Goal: Transaction & Acquisition: Purchase product/service

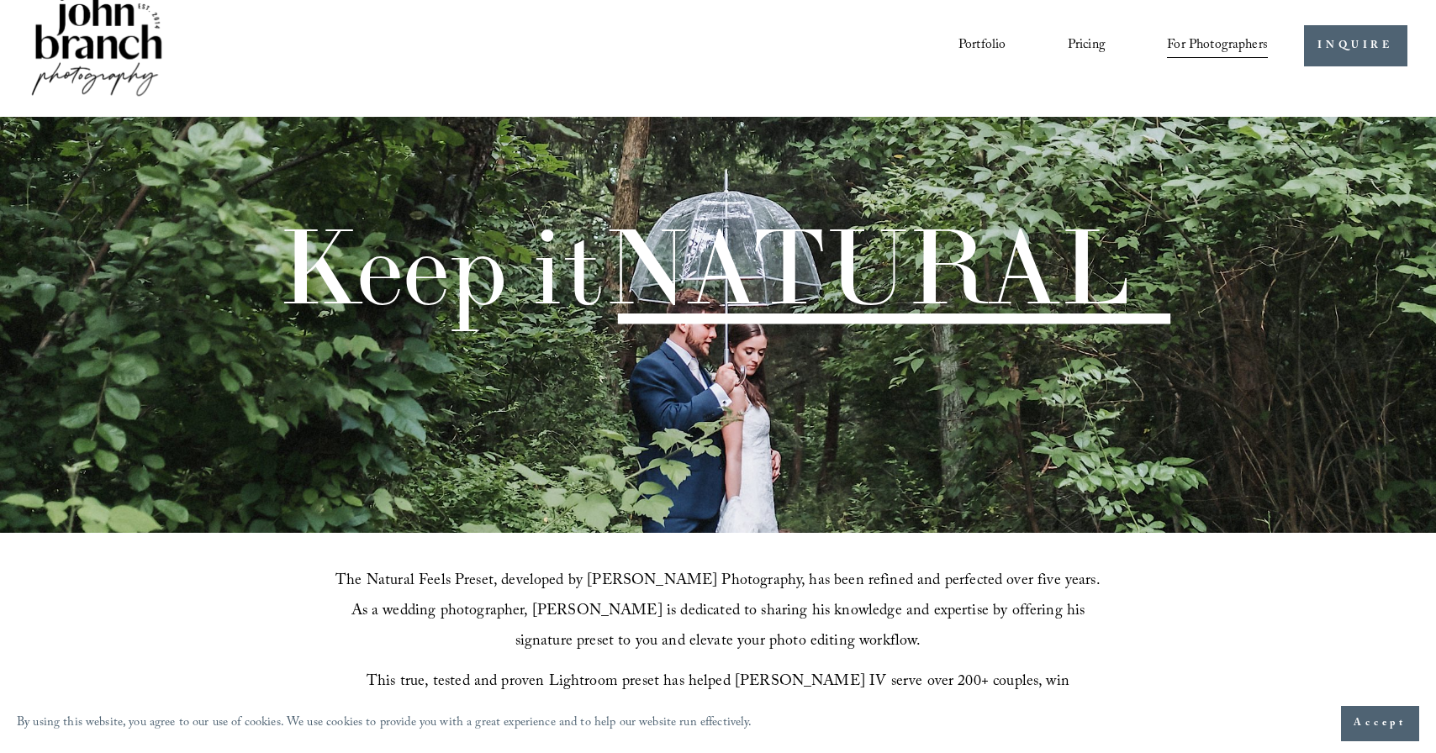
scroll to position [86, 0]
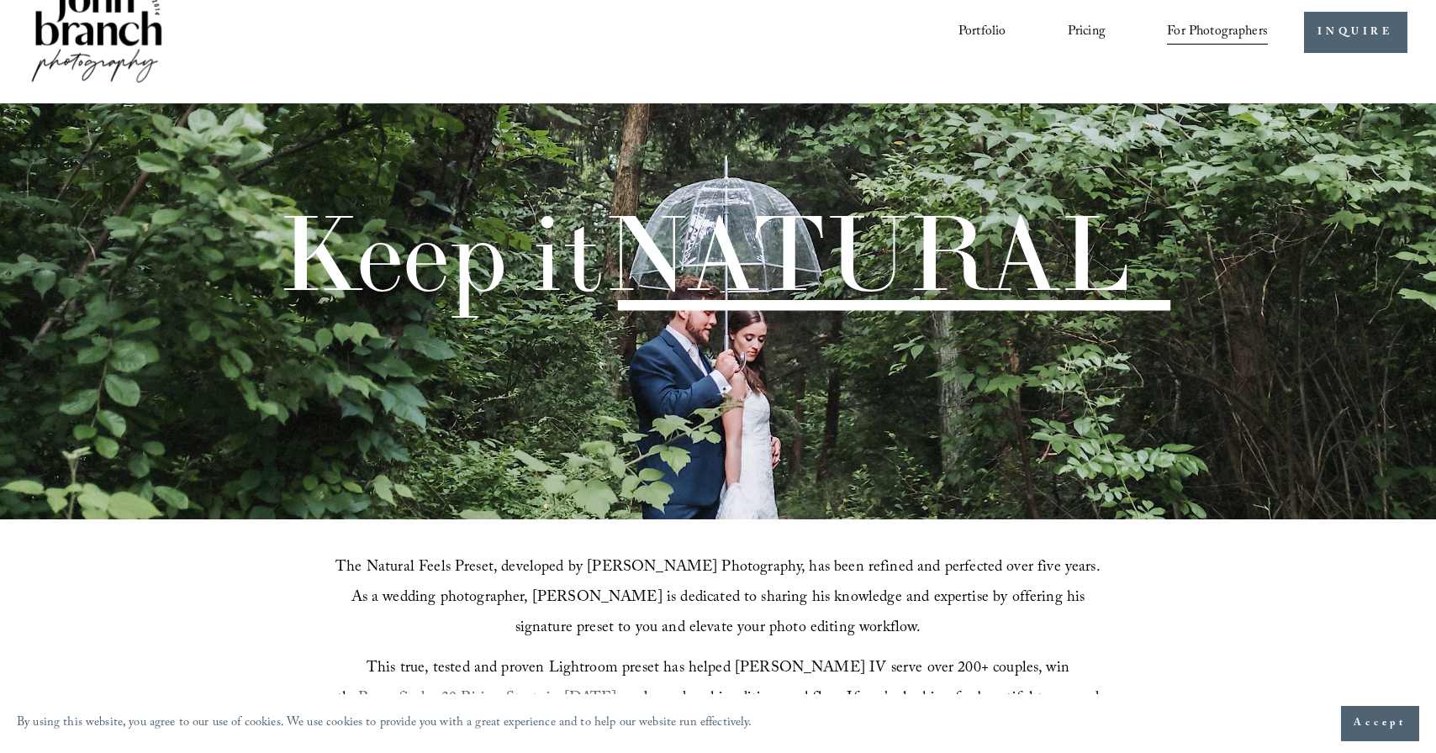
click at [1364, 720] on span "Accept" at bounding box center [1380, 724] width 53 height 17
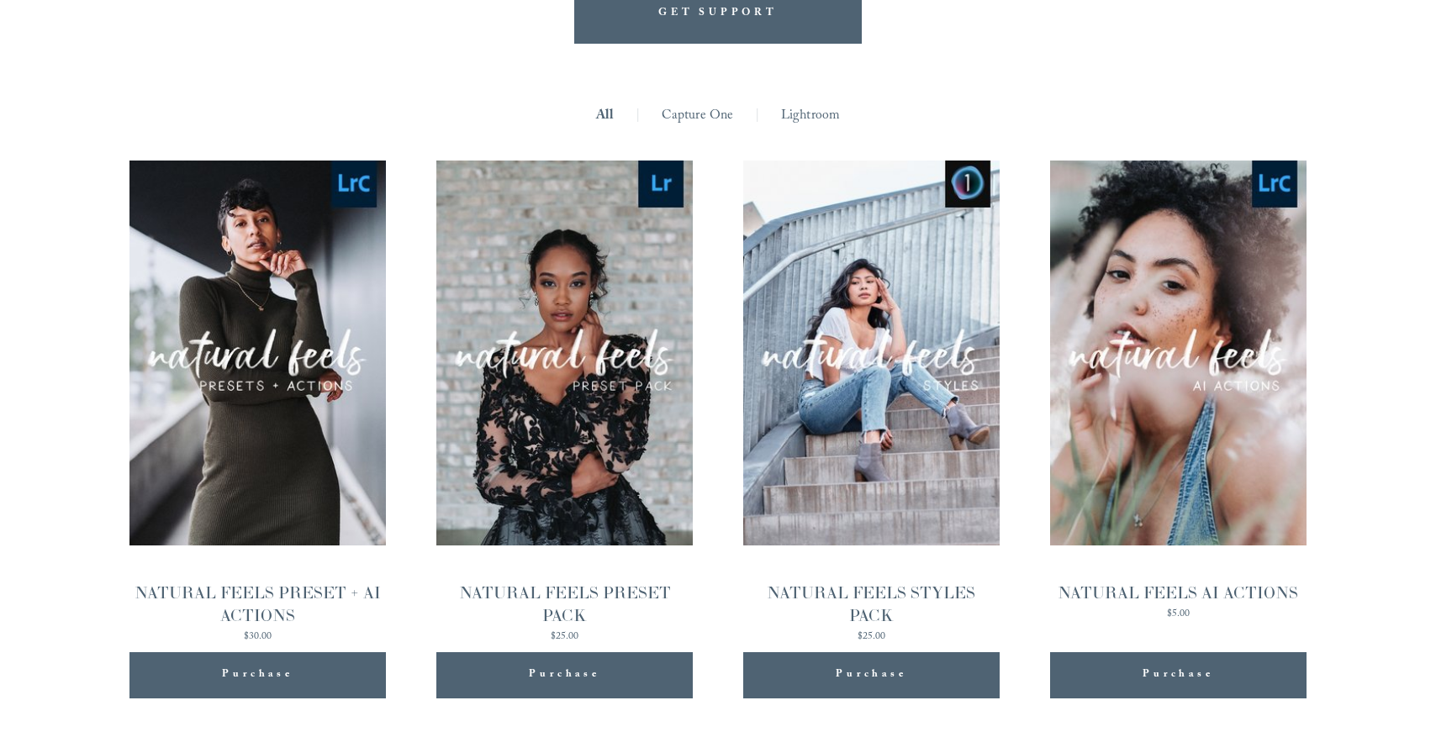
scroll to position [1649, 0]
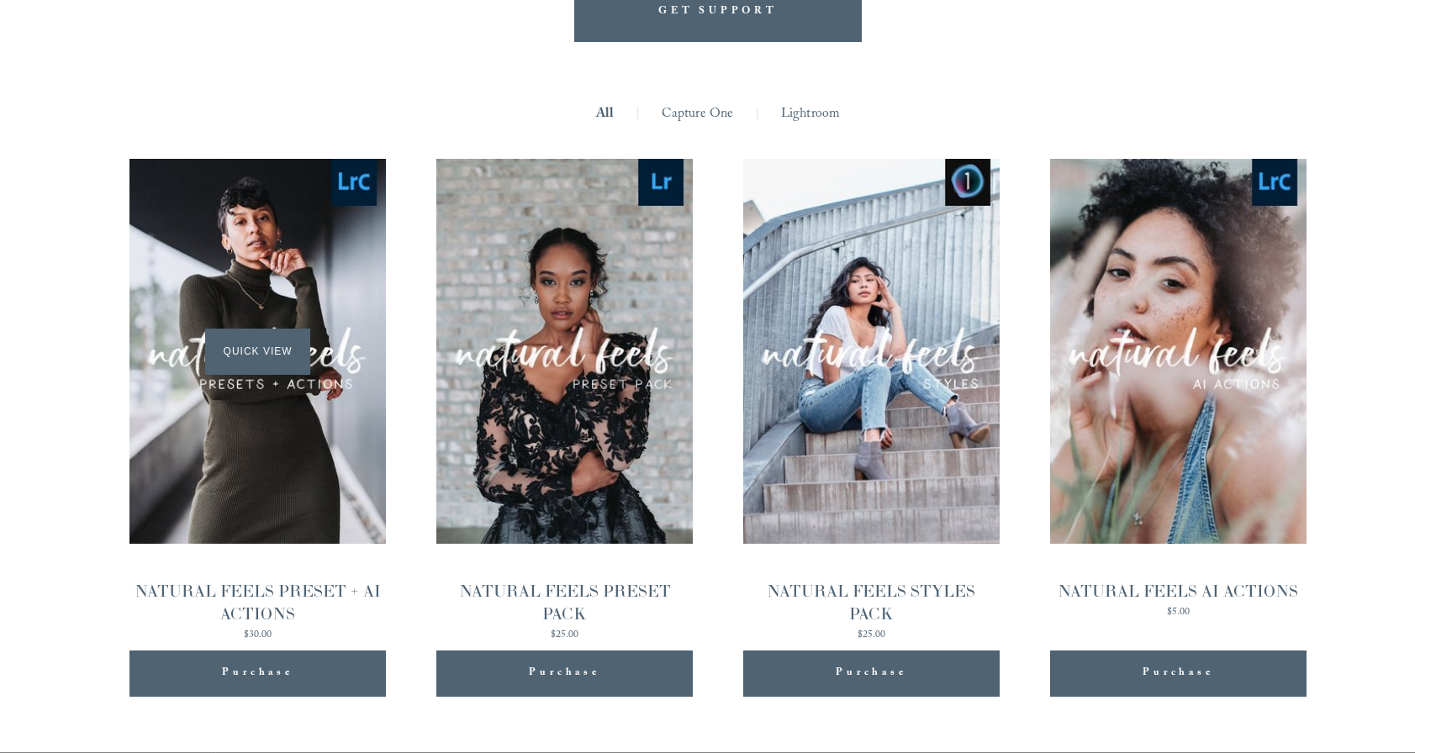
click at [263, 329] on span "Quick View" at bounding box center [257, 352] width 105 height 46
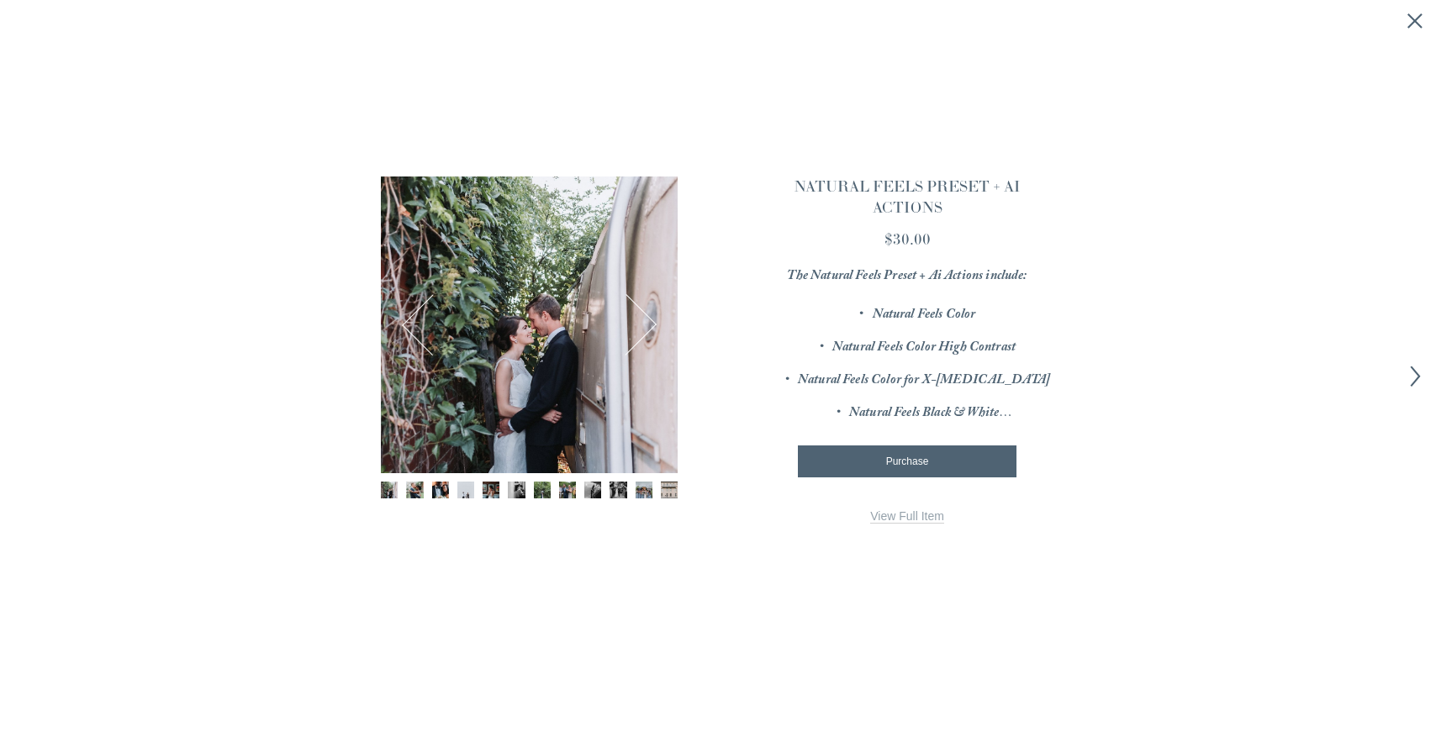
click at [925, 510] on link "View Full Item" at bounding box center [907, 517] width 74 height 14
click at [1419, 23] on icon "Close quick view" at bounding box center [1415, 21] width 17 height 17
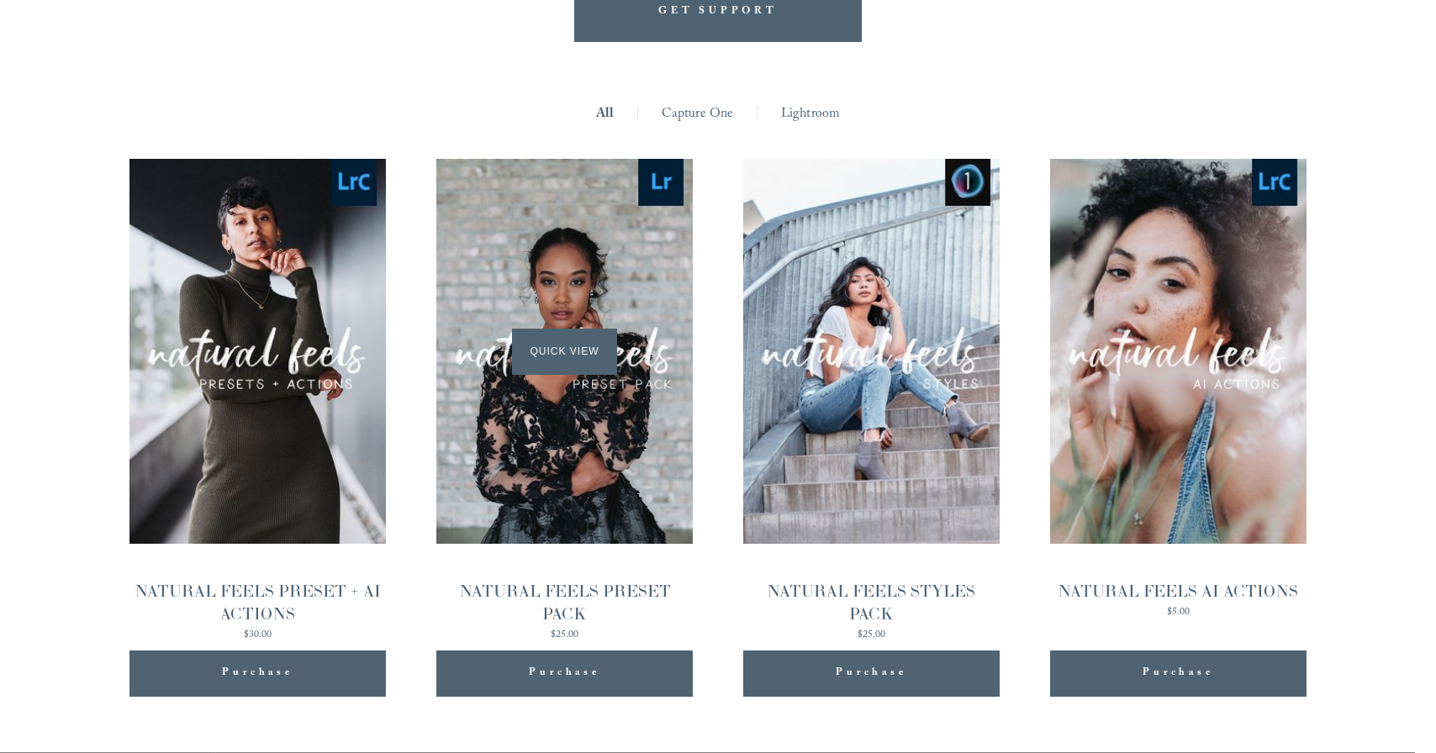
click at [584, 329] on span "Quick View" at bounding box center [564, 352] width 105 height 46
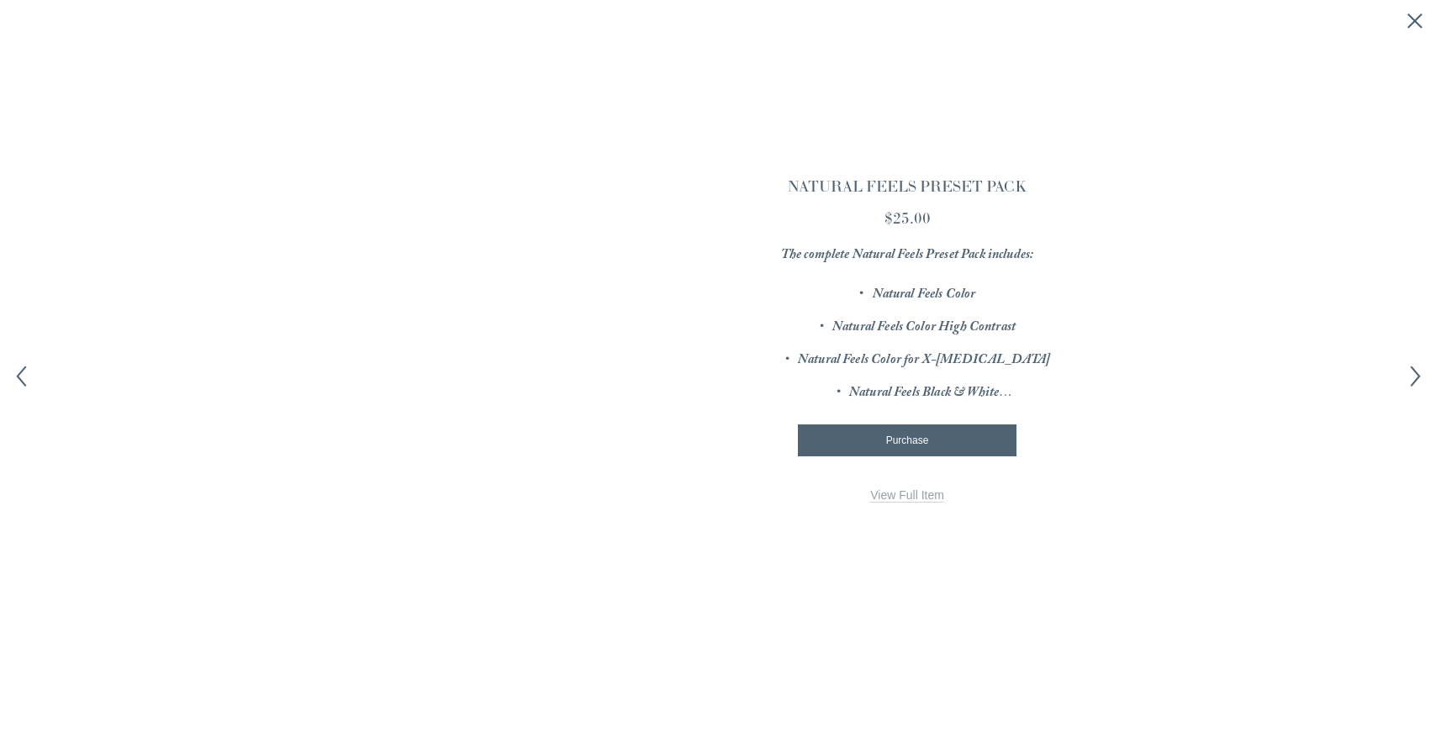
click at [911, 488] on link "View Full Item" at bounding box center [907, 495] width 74 height 14
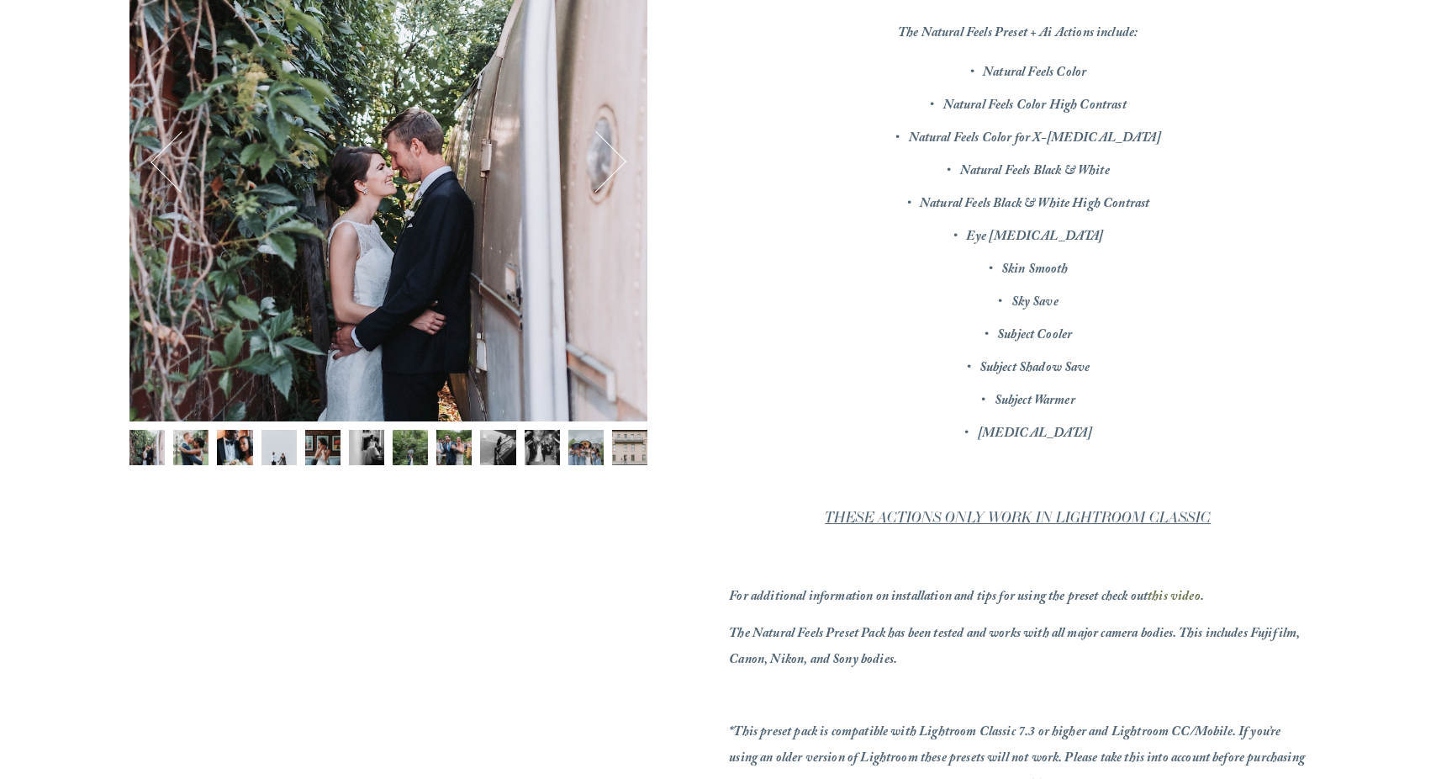
scroll to position [402, 0]
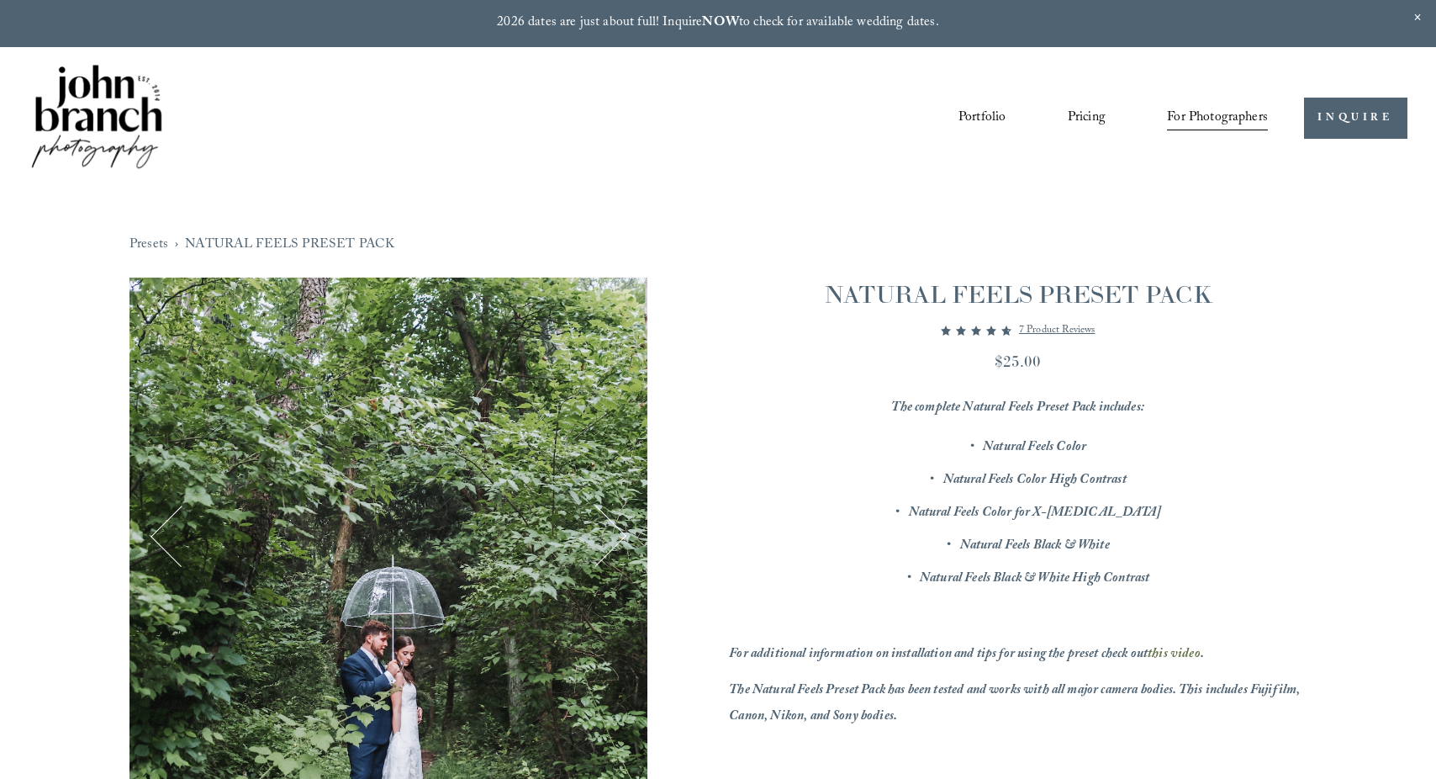
click at [0, 0] on span "Presets" at bounding box center [0, 0] width 0 height 0
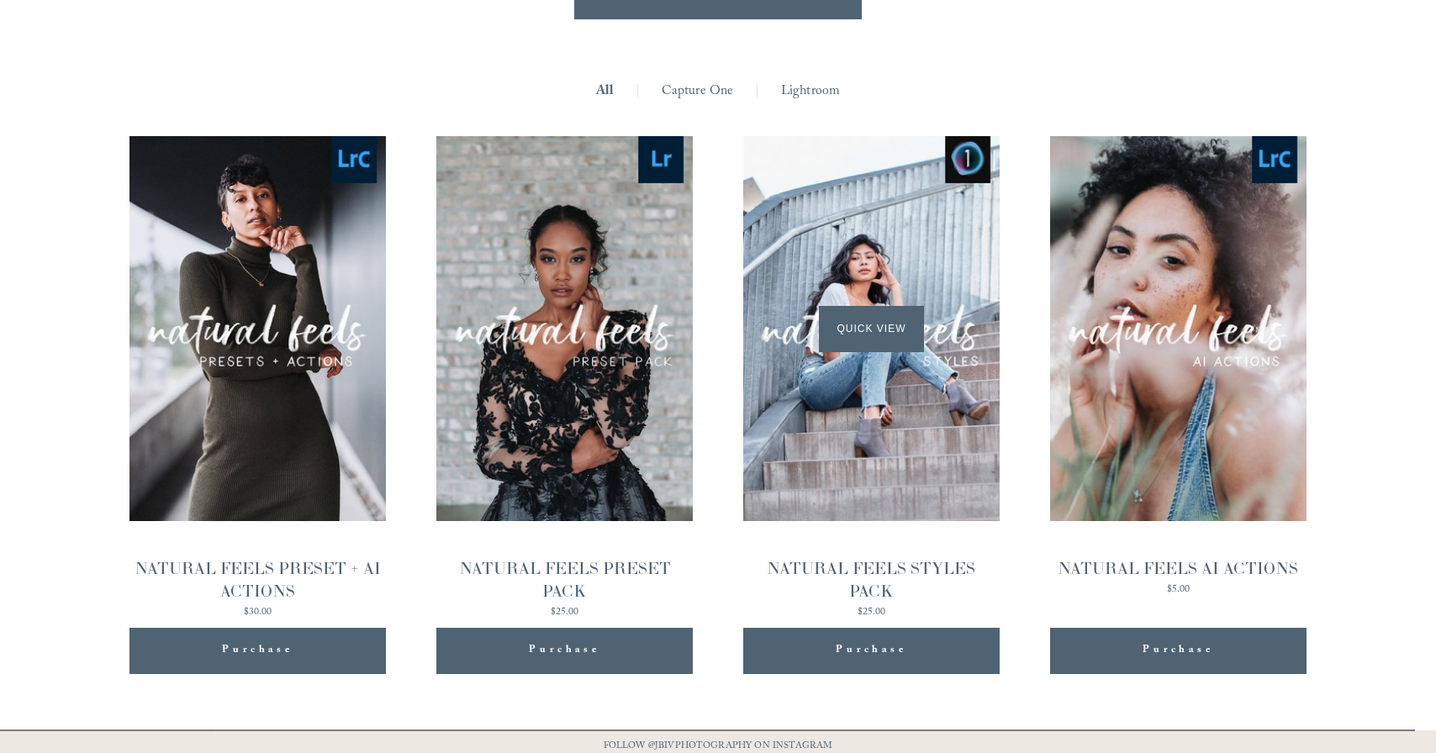
scroll to position [1671, 0]
click at [563, 641] on span "Purchase" at bounding box center [564, 651] width 71 height 21
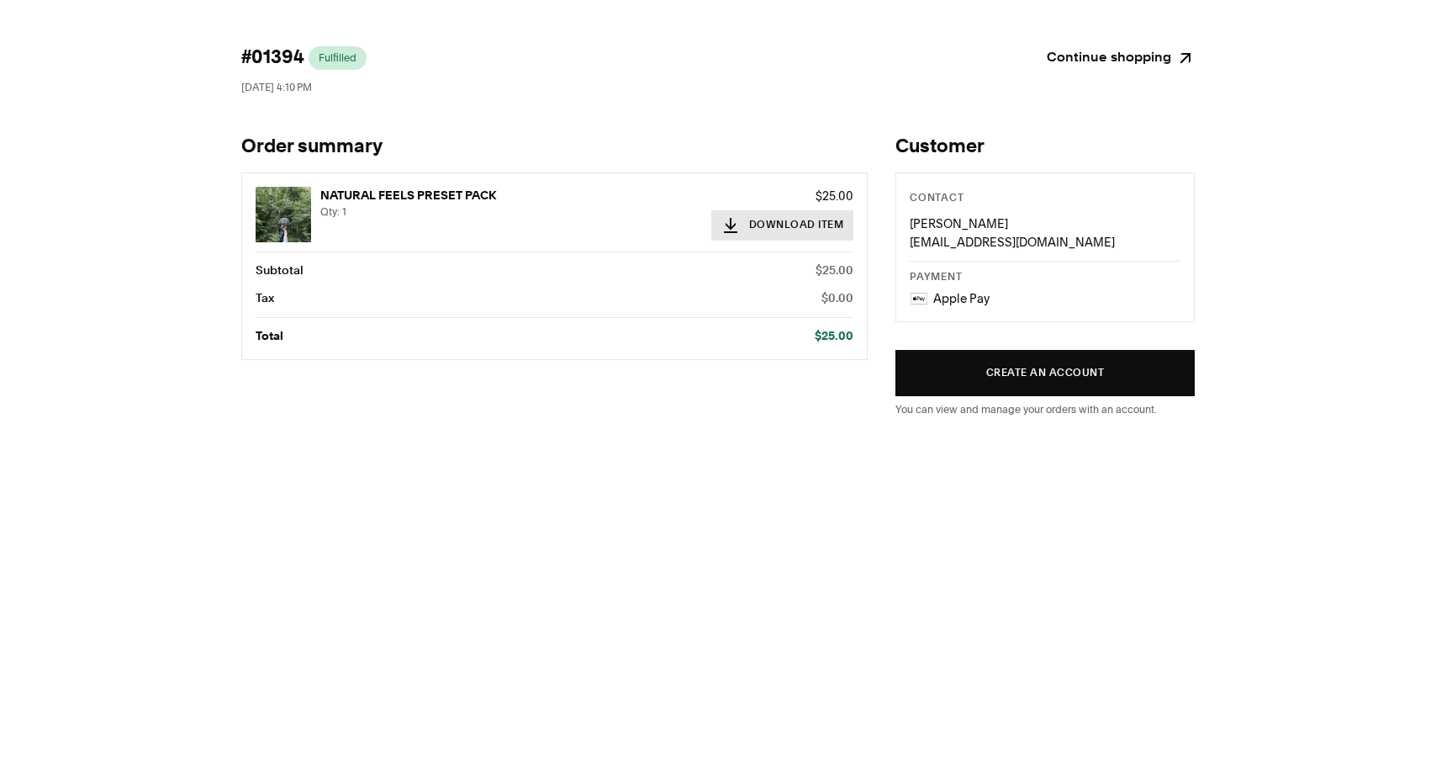
click at [782, 225] on button "Download Item" at bounding box center [782, 225] width 143 height 30
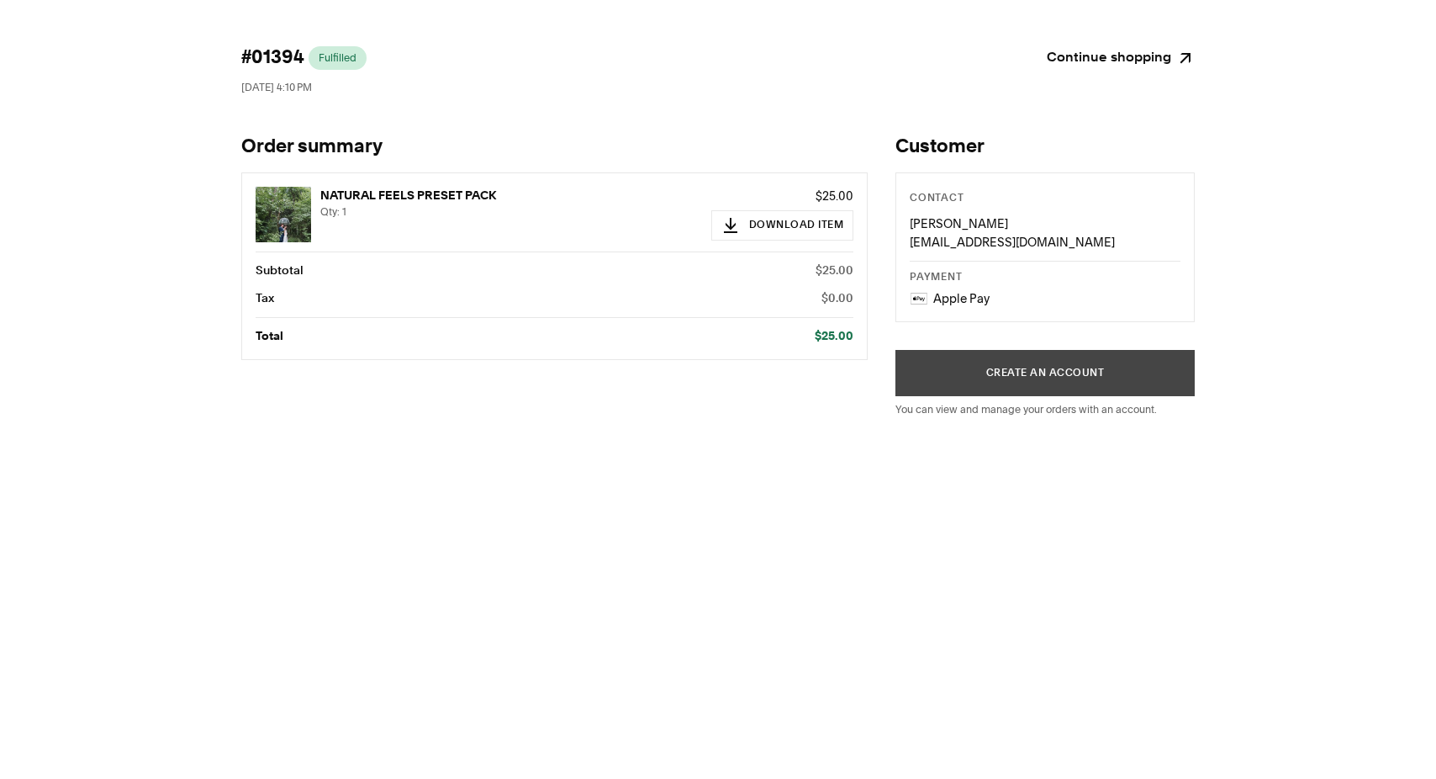
click at [1014, 383] on button "Create an account" at bounding box center [1044, 373] width 299 height 46
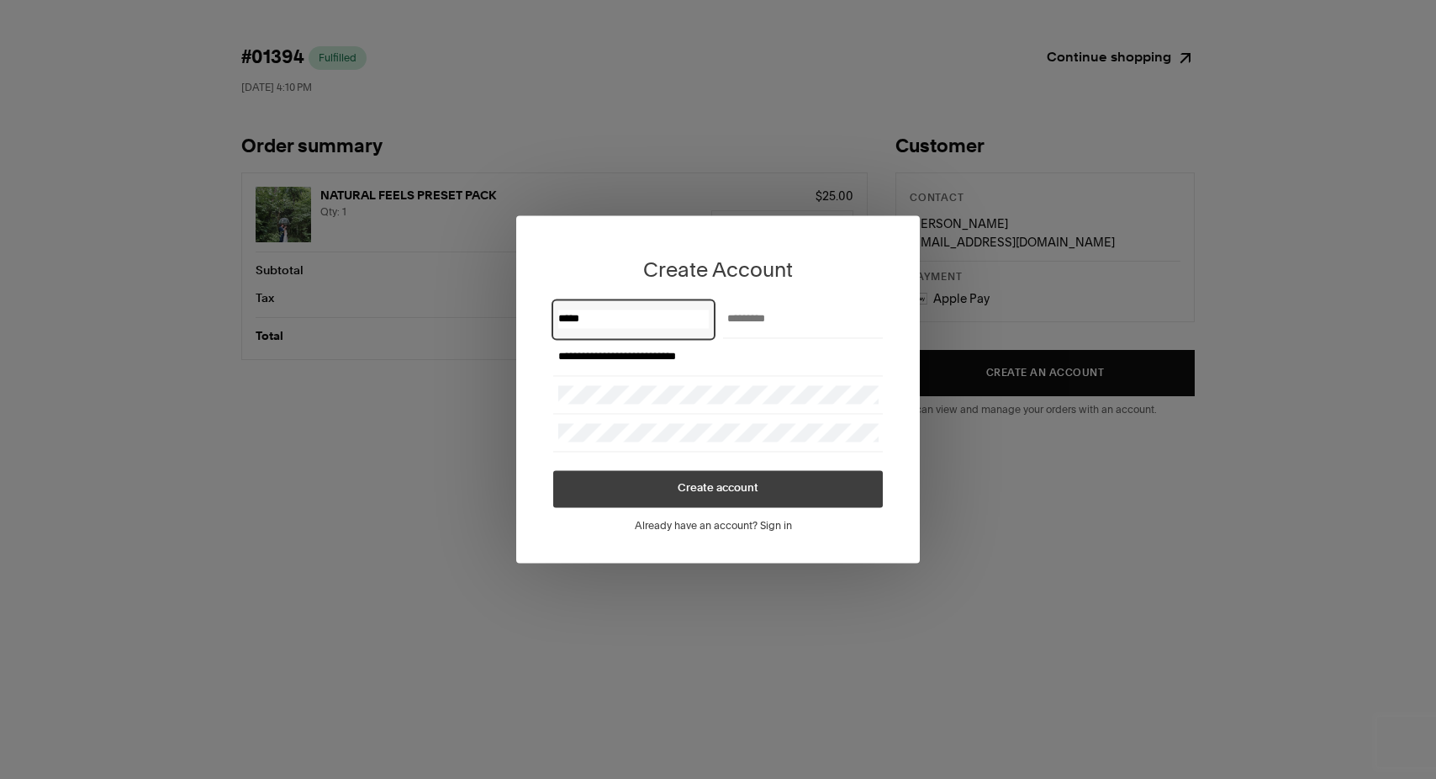
type input "*****"
type input "*******"
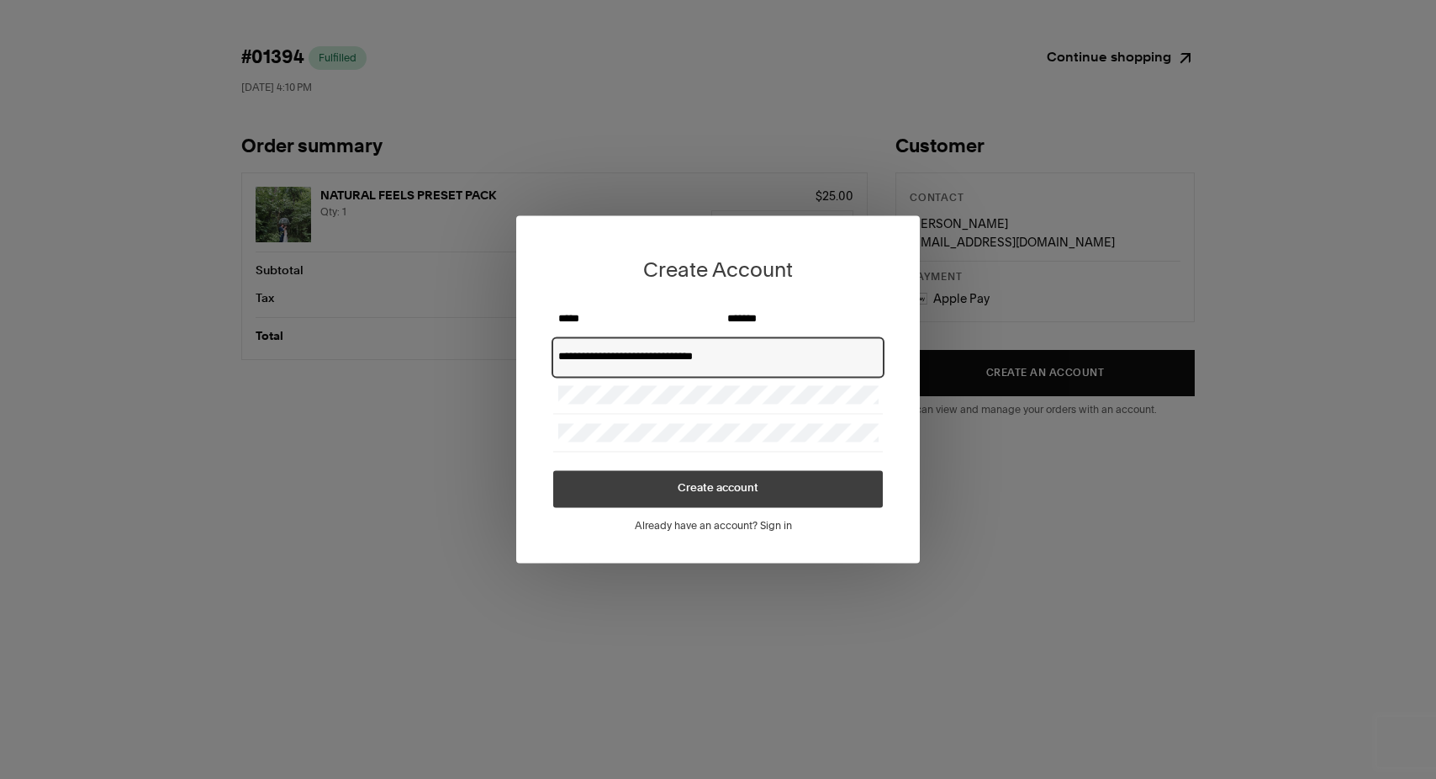
type input "**********"
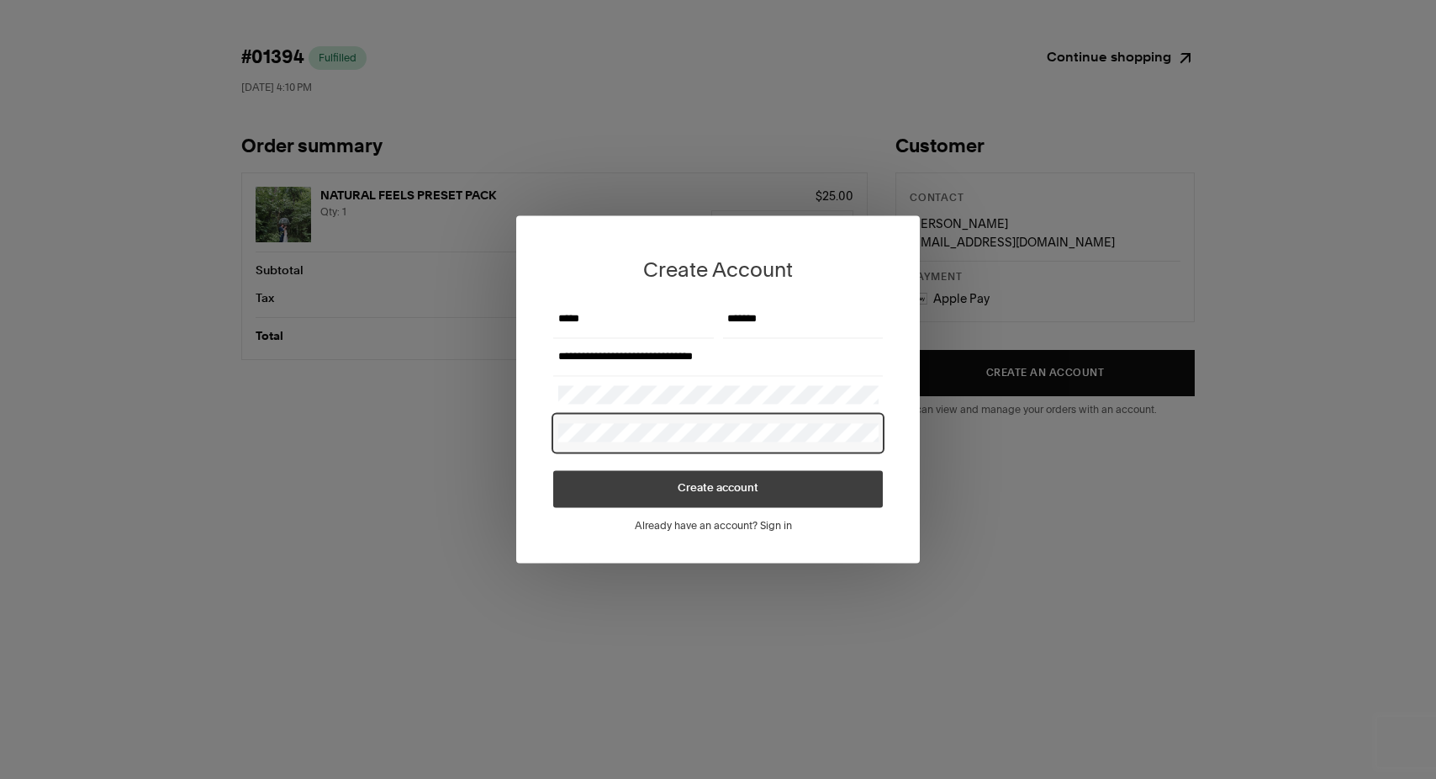
click at [694, 491] on span "Create account" at bounding box center [718, 488] width 81 height 11
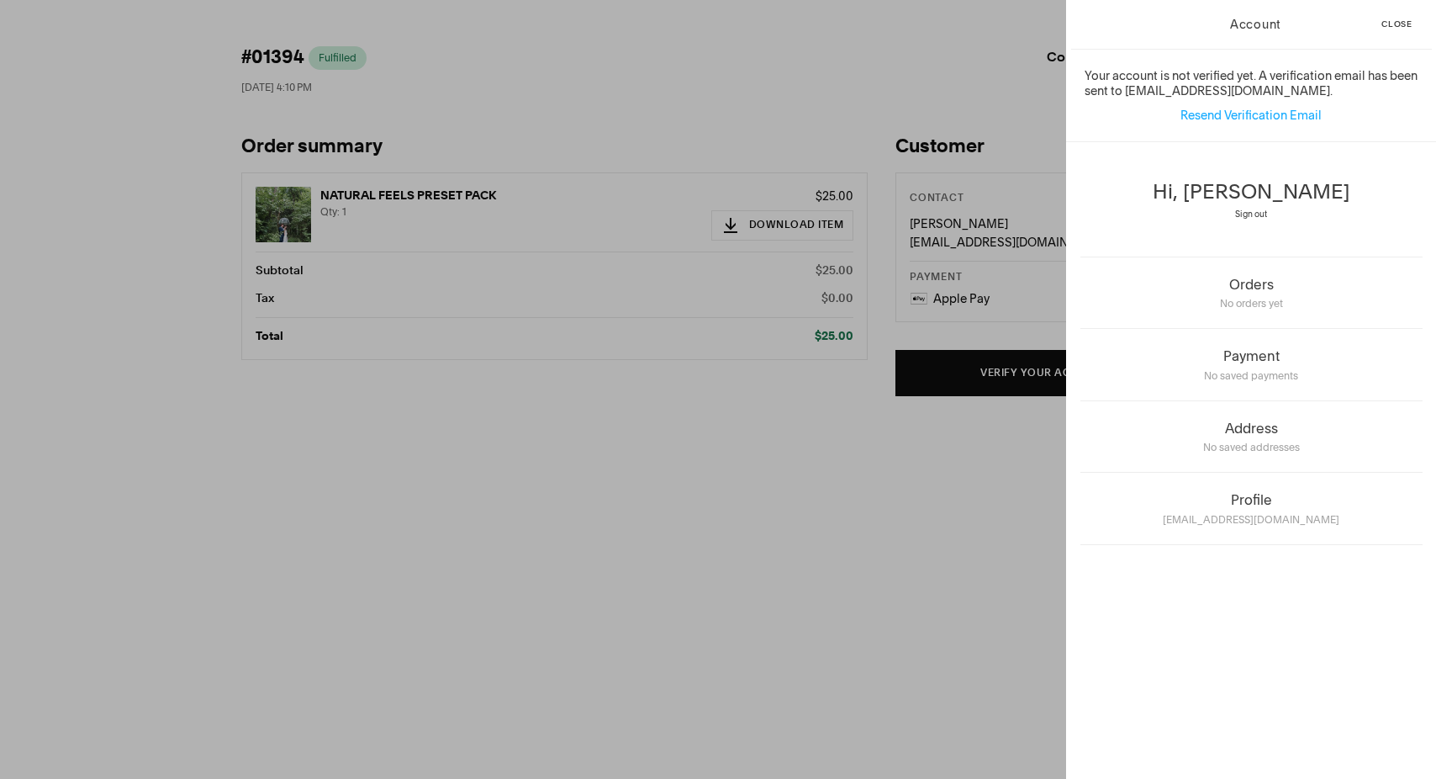
click at [1400, 23] on span "Close" at bounding box center [1396, 24] width 31 height 8
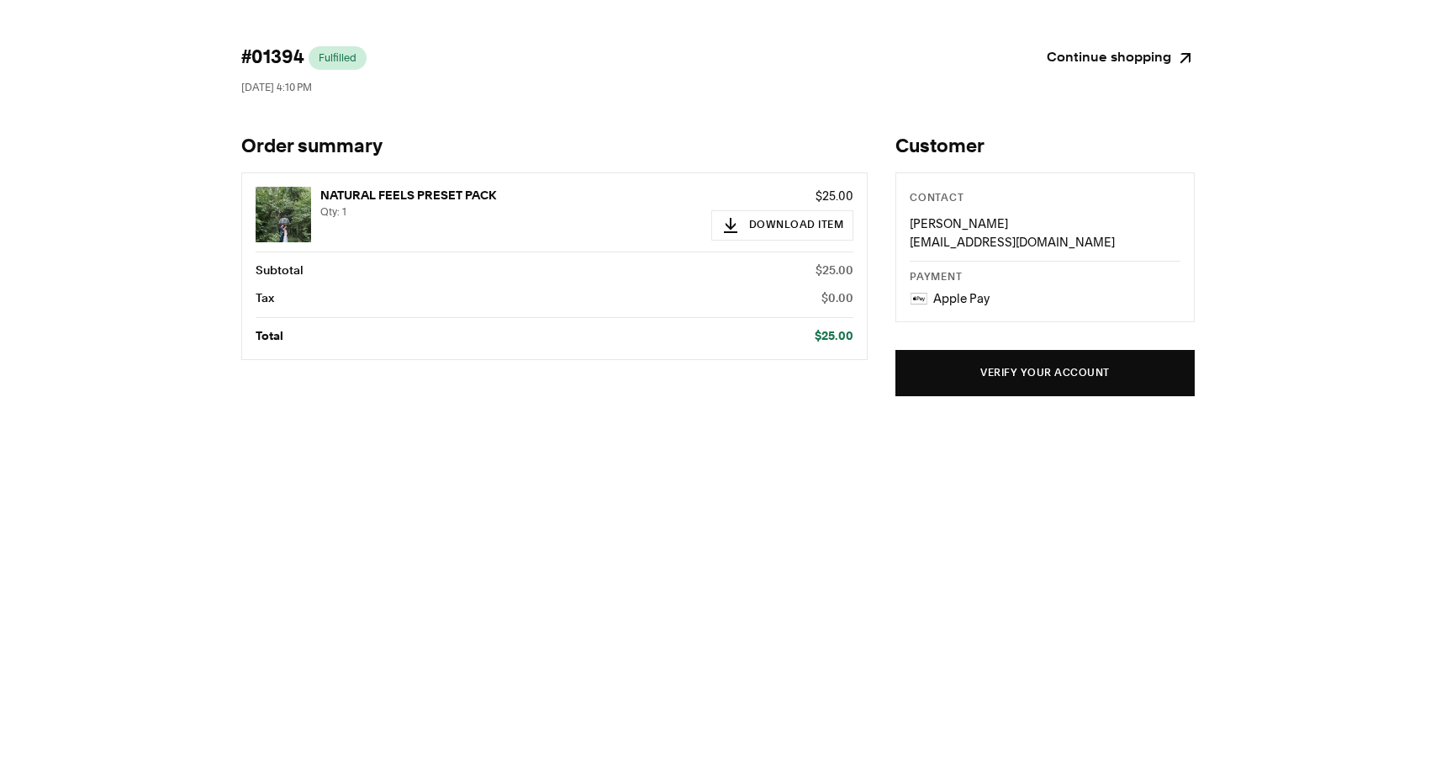
click at [1133, 55] on link "Continue shopping" at bounding box center [1121, 58] width 148 height 24
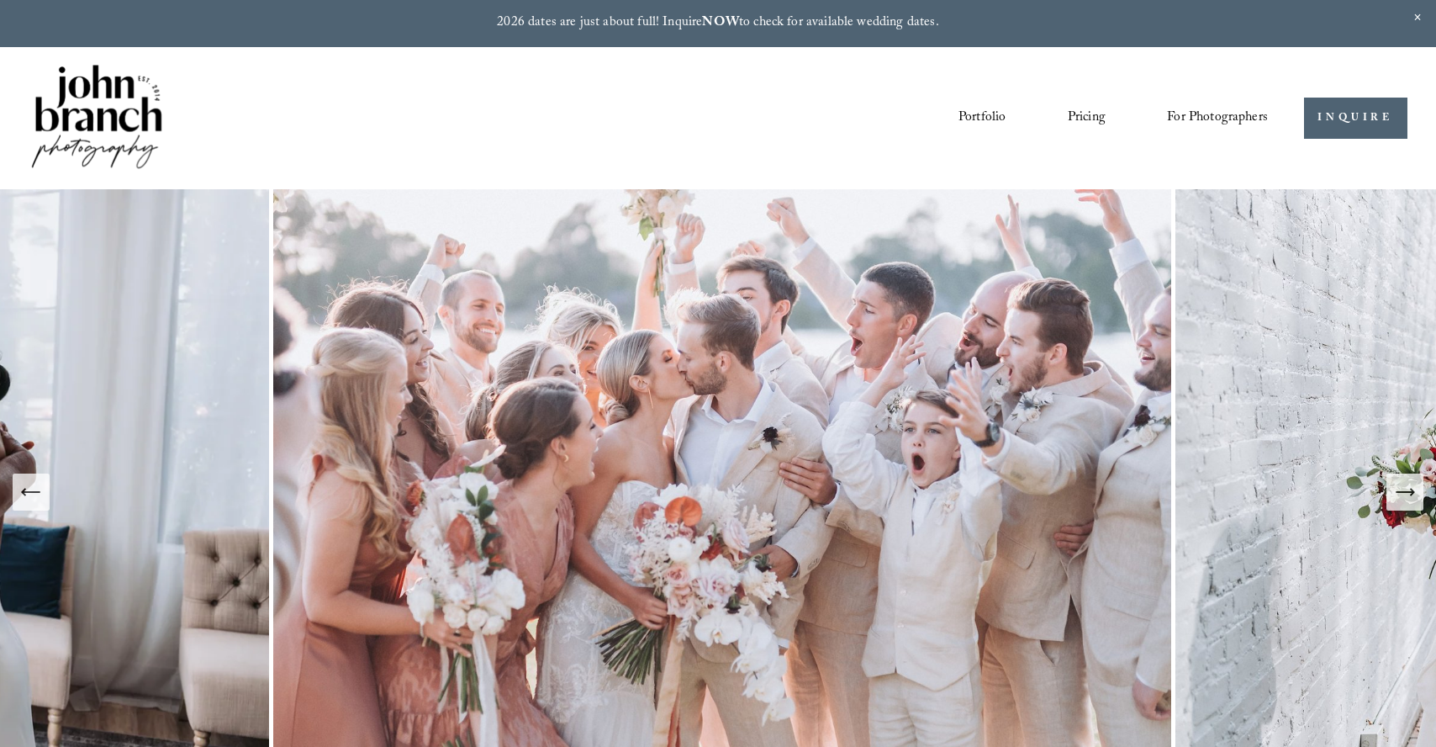
click at [0, 0] on link "Courses" at bounding box center [0, 0] width 0 height 0
